Goal: Information Seeking & Learning: Learn about a topic

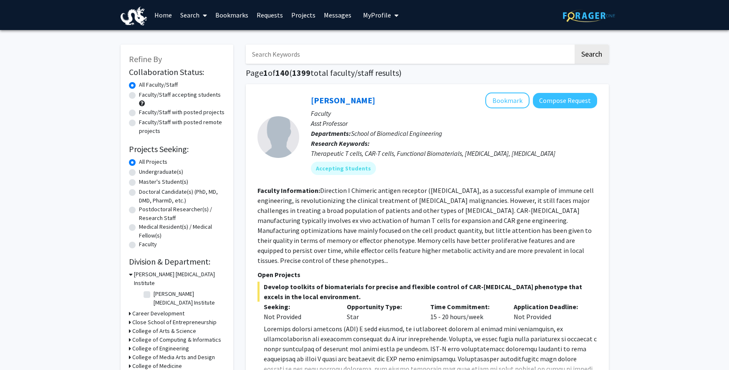
click at [419, 59] on input "Search Keywords" at bounding box center [409, 54] width 327 height 19
type input "love"
click at [574, 45] on button "Search" at bounding box center [591, 54] width 34 height 19
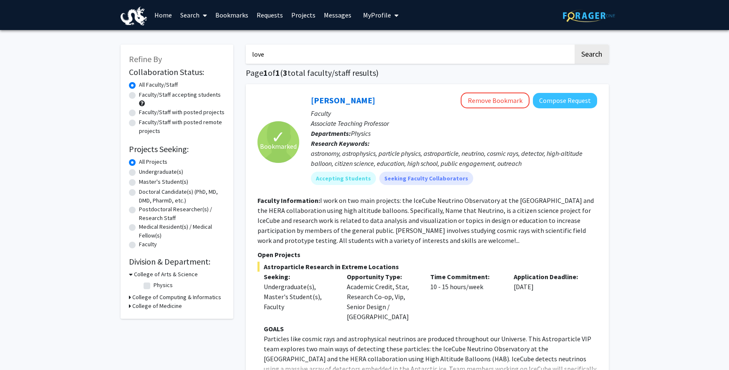
click at [370, 12] on span "My Profile" at bounding box center [377, 15] width 28 height 8
click at [326, 16] on link "Messages" at bounding box center [337, 14] width 36 height 29
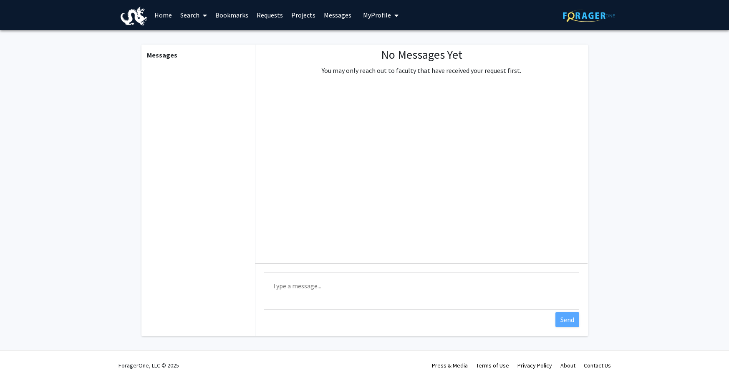
click at [301, 19] on link "Projects" at bounding box center [303, 14] width 33 height 29
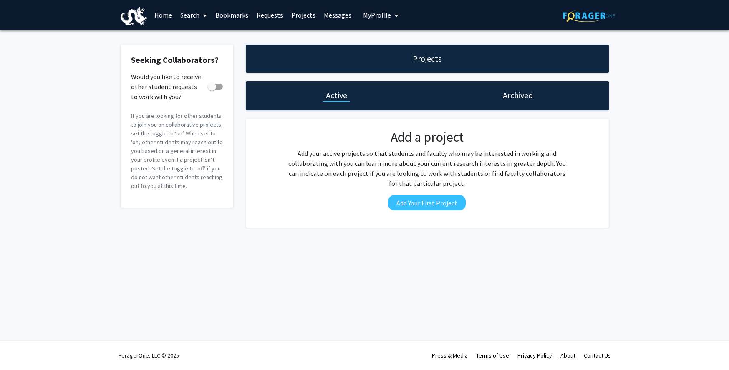
click at [277, 19] on link "Requests" at bounding box center [269, 14] width 35 height 29
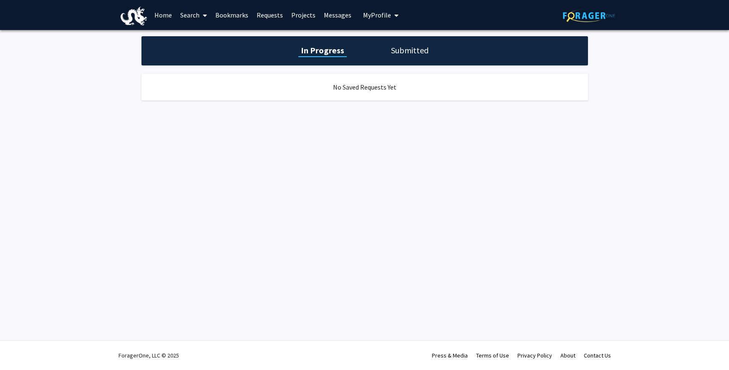
click at [236, 18] on link "Bookmarks" at bounding box center [231, 14] width 41 height 29
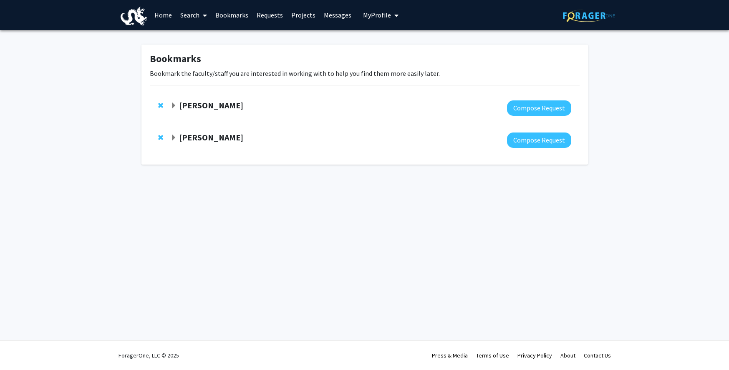
click at [194, 16] on link "Search" at bounding box center [193, 14] width 35 height 29
click at [163, 9] on link "Home" at bounding box center [163, 14] width 26 height 29
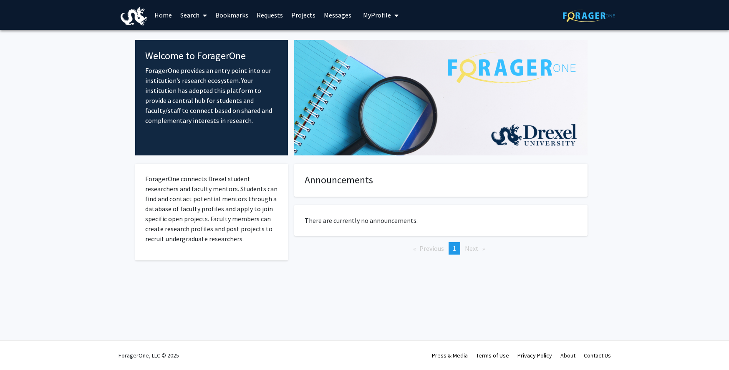
click at [179, 15] on link "Search" at bounding box center [193, 14] width 35 height 29
click at [189, 39] on span "Faculty/Staff" at bounding box center [206, 38] width 61 height 17
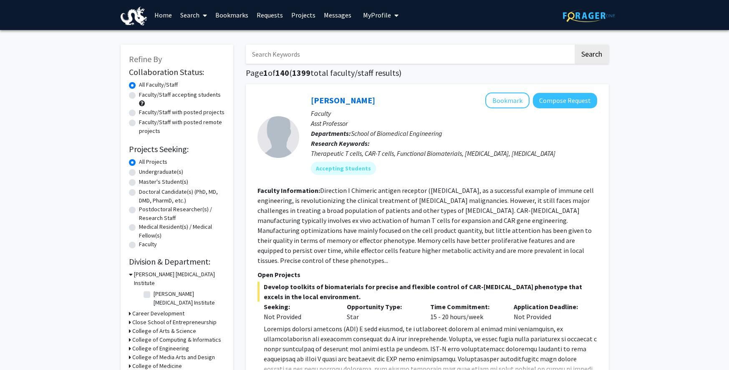
click at [184, 15] on link "Search" at bounding box center [193, 14] width 35 height 29
click at [196, 50] on span "Students" at bounding box center [201, 55] width 51 height 17
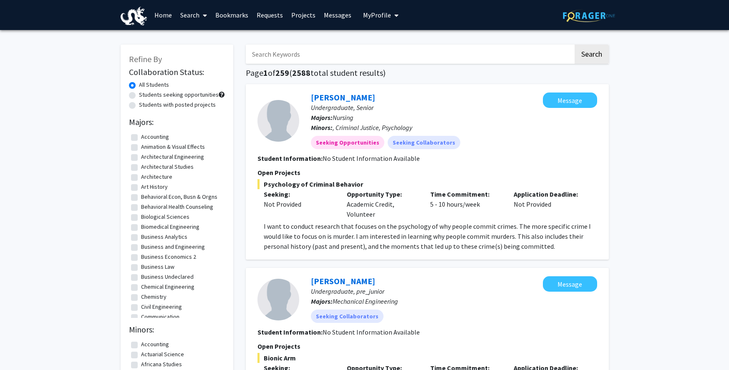
click at [277, 52] on input "Search Keywords" at bounding box center [409, 54] width 327 height 19
type input "physics"
click at [574, 45] on button "Search" at bounding box center [591, 54] width 34 height 19
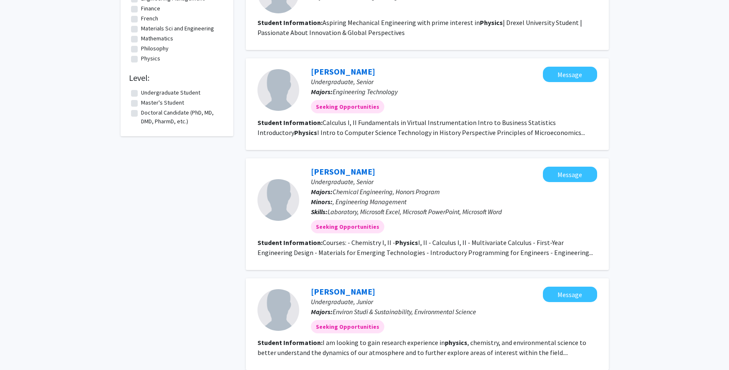
scroll to position [859, 0]
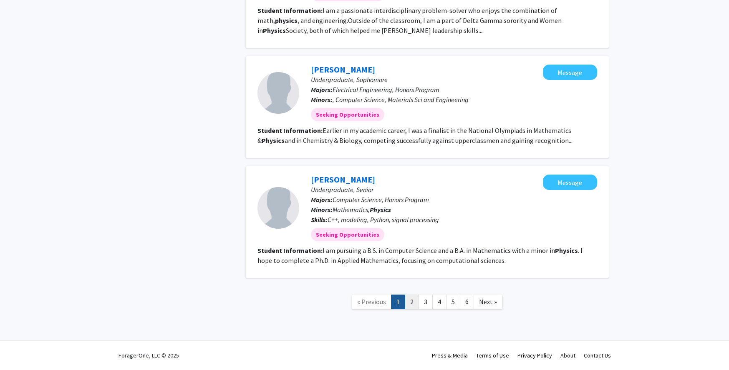
click at [414, 305] on link "2" at bounding box center [412, 302] width 14 height 15
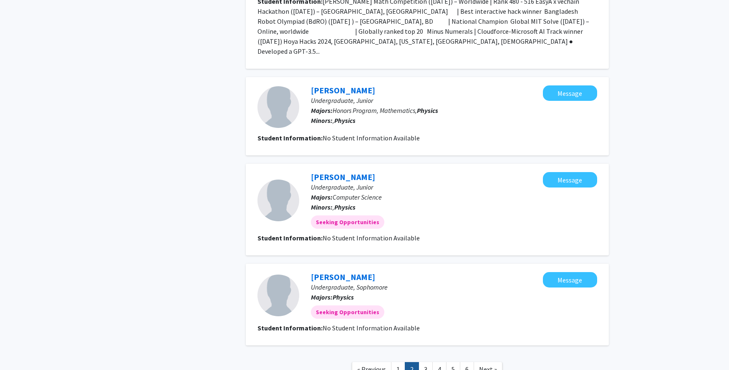
scroll to position [872, 0]
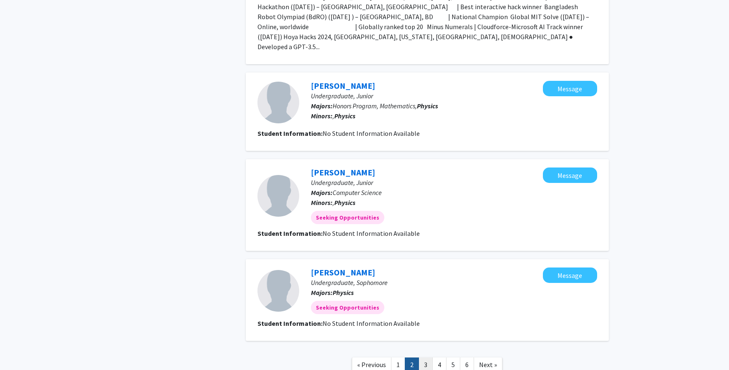
click at [425, 358] on link "3" at bounding box center [425, 365] width 14 height 15
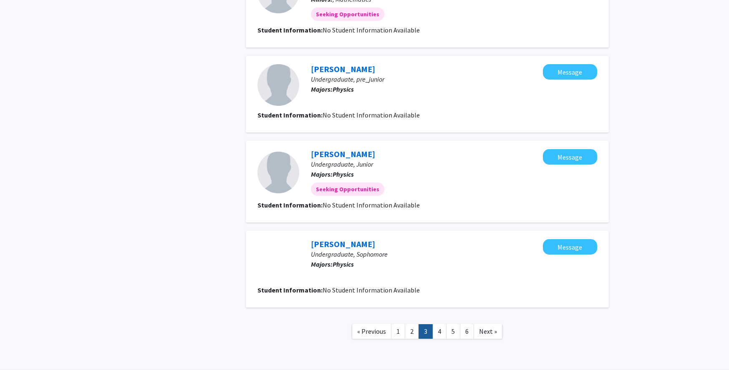
scroll to position [684, 0]
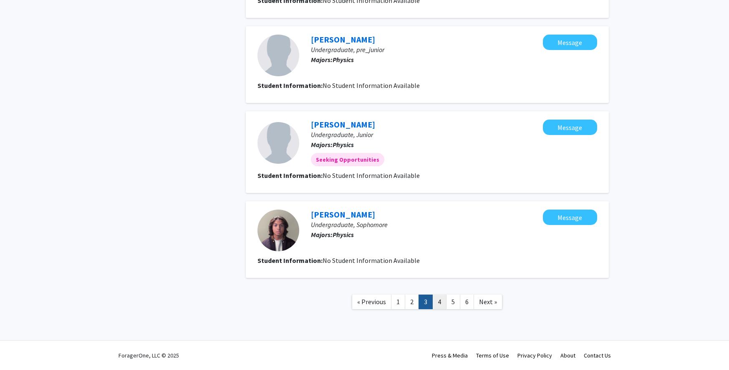
click at [439, 300] on link "4" at bounding box center [439, 302] width 14 height 15
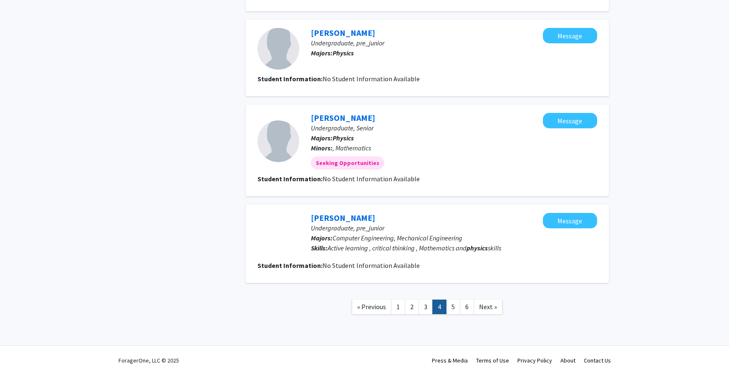
scroll to position [670, 0]
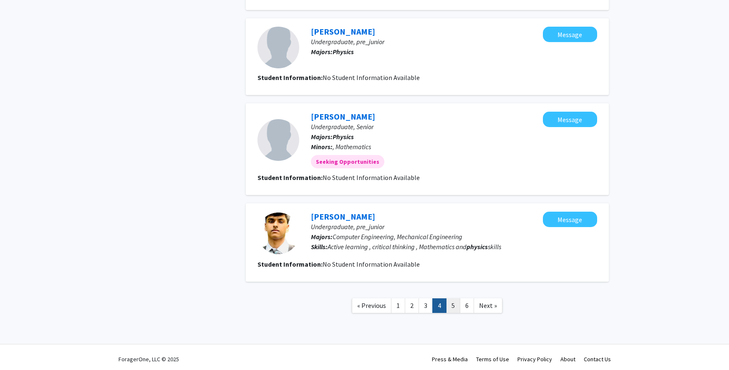
click at [452, 309] on link "5" at bounding box center [453, 306] width 14 height 15
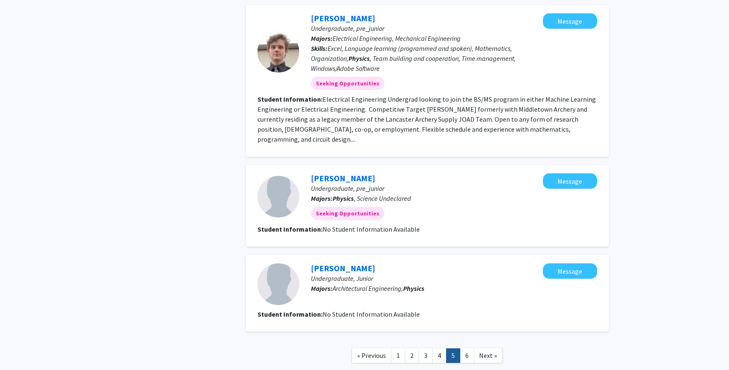
scroll to position [764, 0]
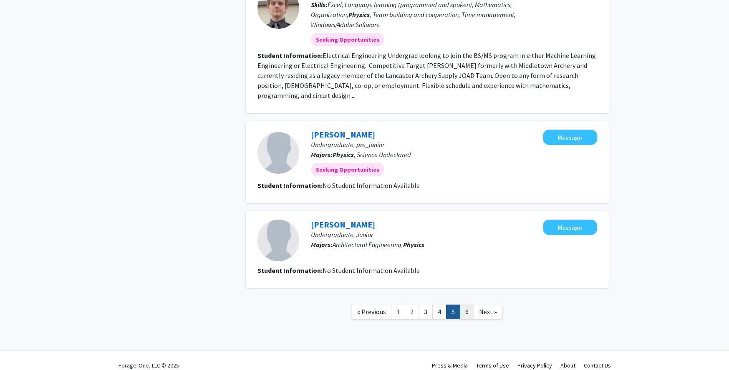
click at [471, 306] on link "6" at bounding box center [467, 312] width 14 height 15
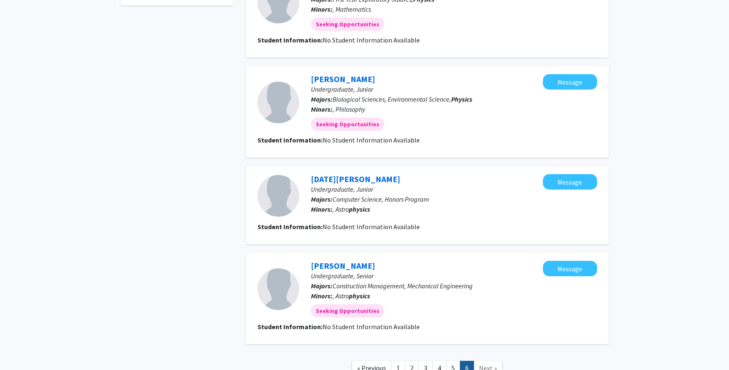
scroll to position [546, 0]
click at [483, 365] on span "Next »" at bounding box center [488, 369] width 18 height 8
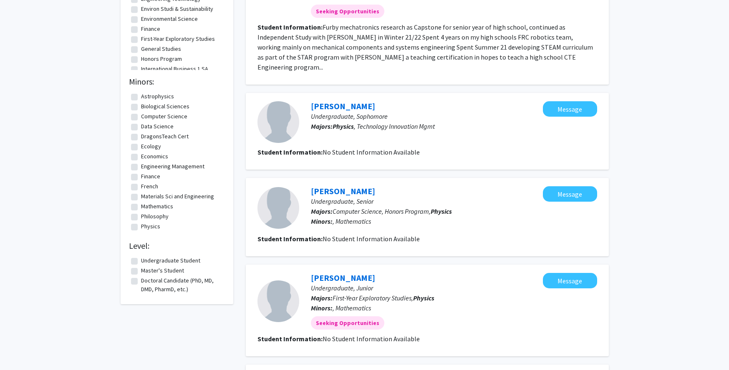
scroll to position [0, 0]
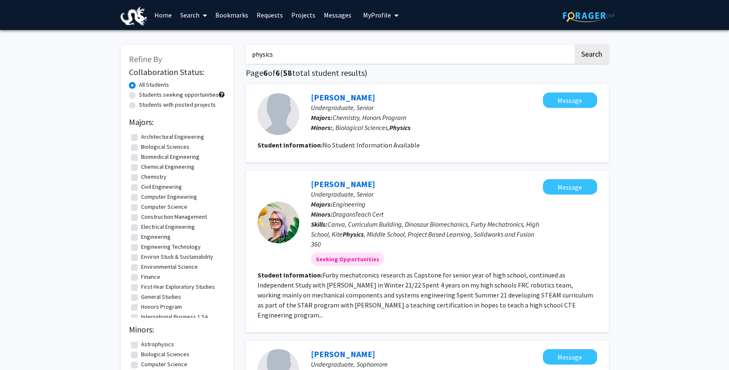
click at [165, 15] on link "Home" at bounding box center [163, 14] width 26 height 29
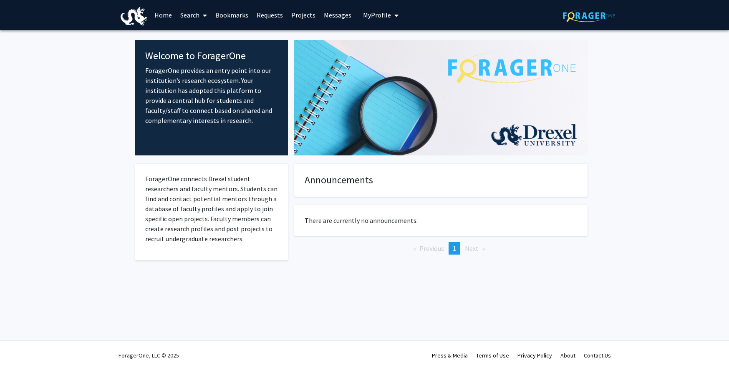
click at [165, 15] on link "Home" at bounding box center [163, 14] width 26 height 29
click at [188, 18] on link "Search" at bounding box center [193, 14] width 35 height 29
click at [227, 14] on link "Bookmarks" at bounding box center [231, 14] width 41 height 29
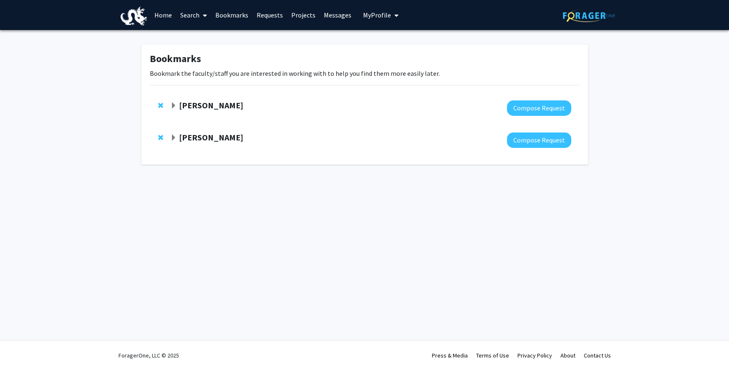
click at [229, 106] on strong "[PERSON_NAME]" at bounding box center [211, 105] width 64 height 10
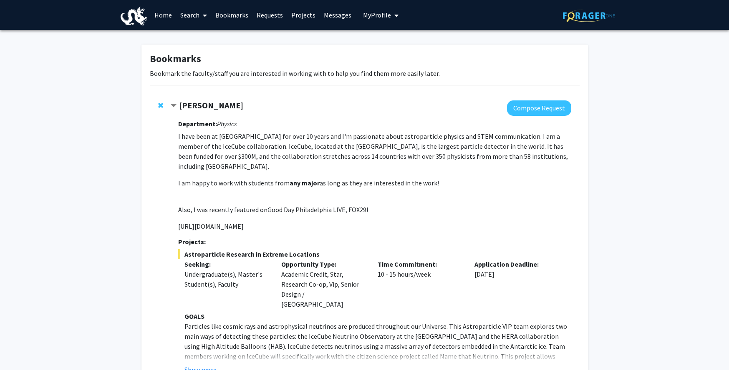
scroll to position [93, 0]
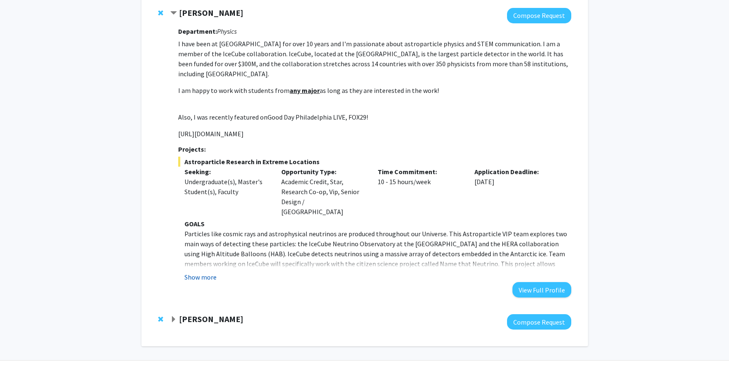
click at [211, 272] on button "Show more" at bounding box center [200, 277] width 32 height 10
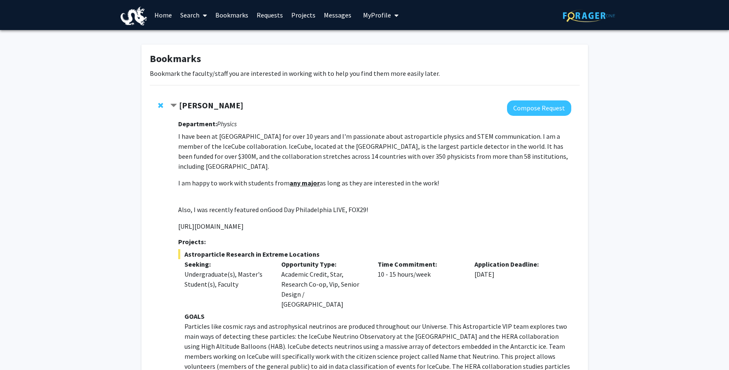
scroll to position [483, 0]
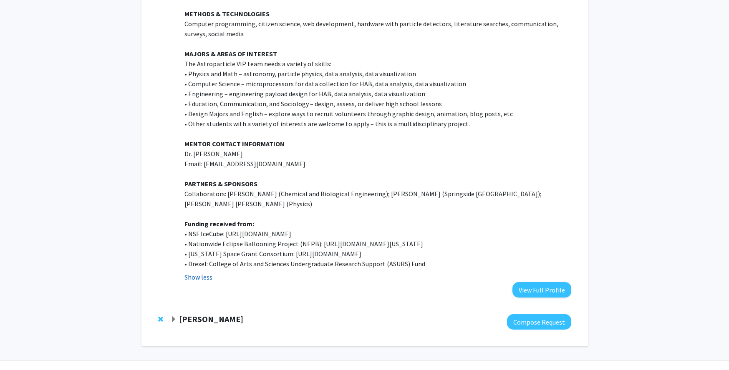
click at [208, 272] on button "Show less" at bounding box center [198, 277] width 28 height 10
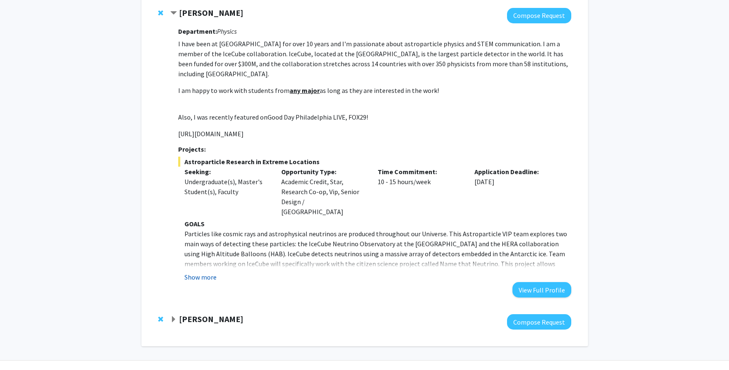
click at [209, 272] on button "Show more" at bounding box center [200, 277] width 32 height 10
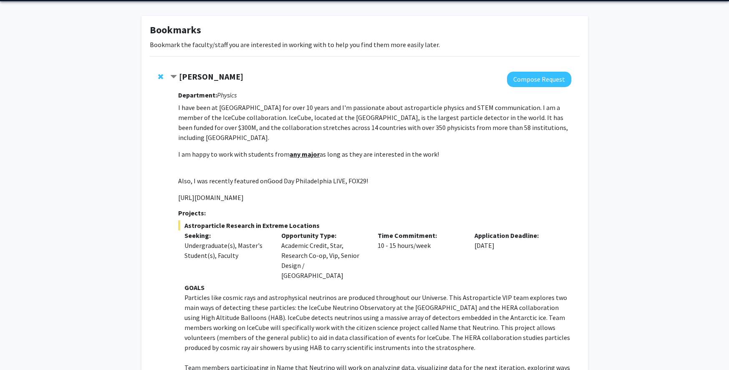
scroll to position [0, 0]
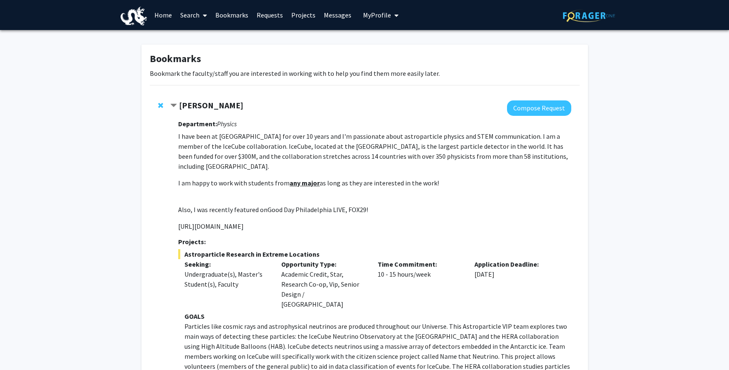
click at [274, 15] on link "Requests" at bounding box center [269, 14] width 35 height 29
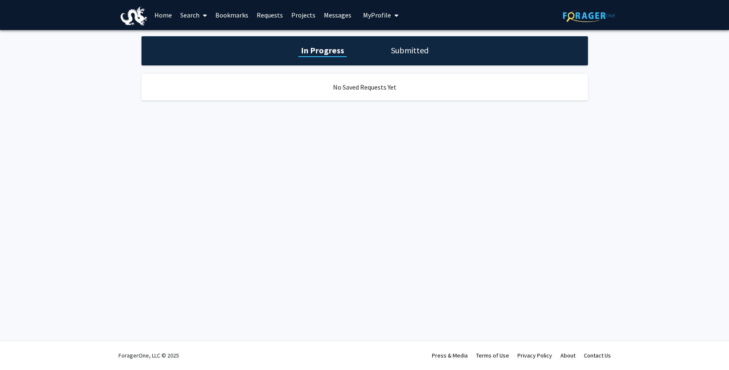
click at [299, 13] on link "Projects" at bounding box center [303, 14] width 33 height 29
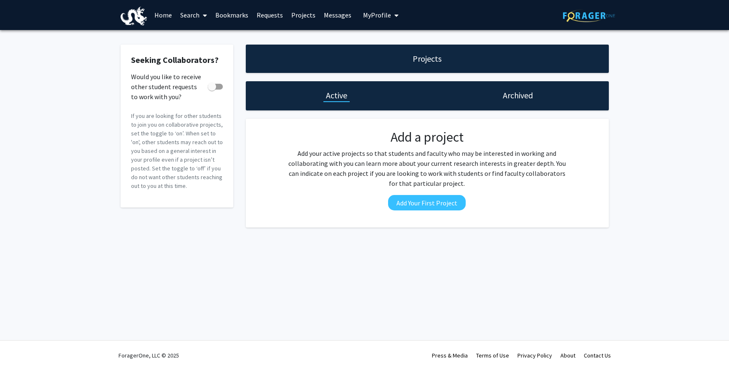
click at [336, 18] on link "Messages" at bounding box center [337, 14] width 36 height 29
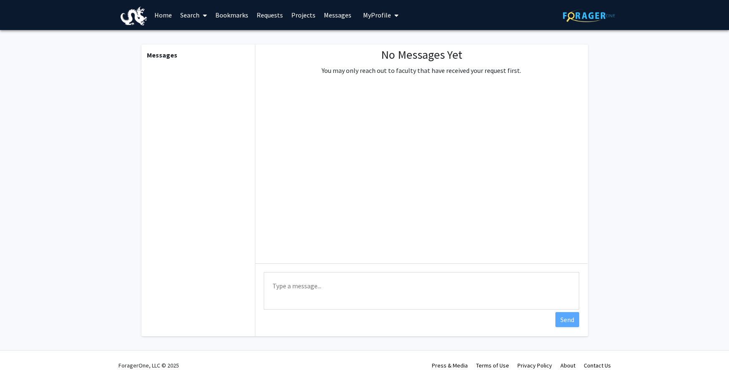
click at [370, 18] on span "My Profile" at bounding box center [377, 15] width 28 height 8
click at [393, 68] on link "Account Settings" at bounding box center [406, 65] width 75 height 10
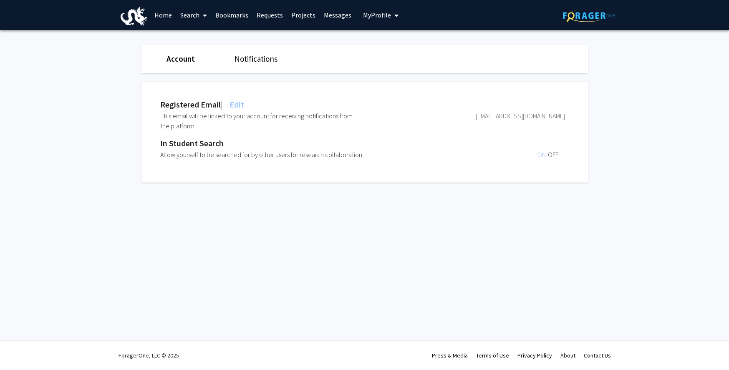
click at [186, 61] on link "Account" at bounding box center [180, 59] width 28 height 10
click at [193, 14] on link "Search" at bounding box center [193, 14] width 35 height 29
click at [210, 55] on span "Students" at bounding box center [201, 55] width 51 height 17
